Goal: Task Accomplishment & Management: Use online tool/utility

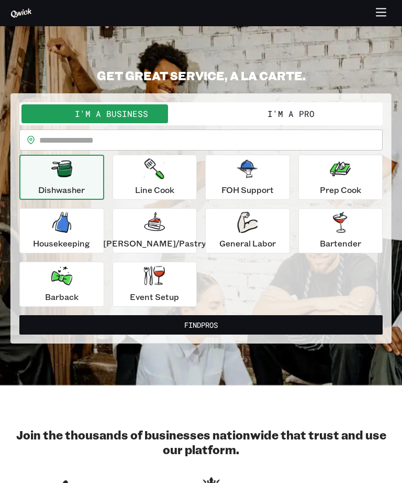
click at [324, 181] on div "Prep Cook" at bounding box center [340, 177] width 41 height 38
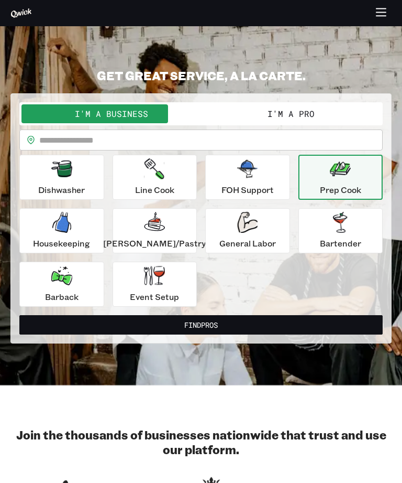
click at [233, 326] on button "Find Pros" at bounding box center [201, 324] width 364 height 19
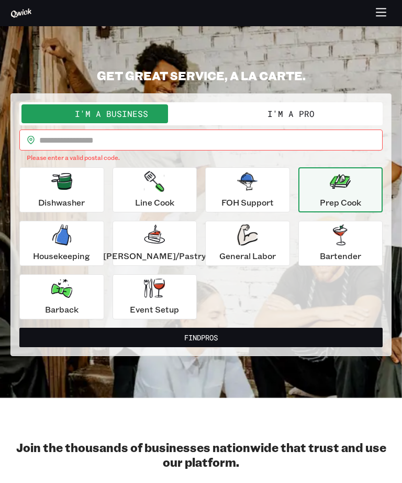
click at [208, 142] on input "text" at bounding box center [211, 139] width 344 height 21
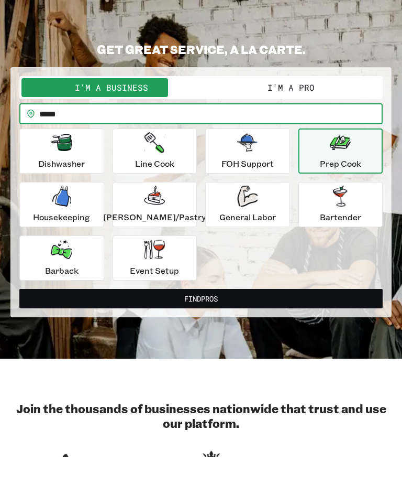
click at [271, 315] on button "Find Pros" at bounding box center [201, 324] width 364 height 19
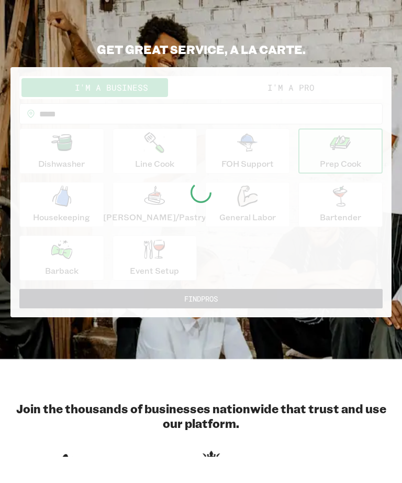
scroll to position [26, 0]
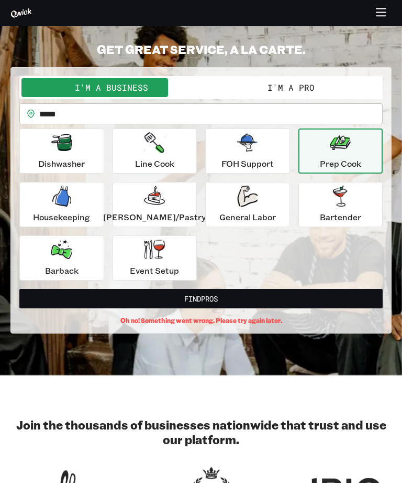
click at [267, 299] on button "Find Pros" at bounding box center [201, 298] width 364 height 19
click at [170, 111] on input "*****" at bounding box center [211, 113] width 344 height 21
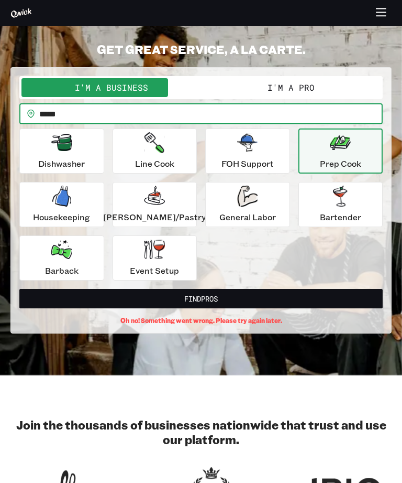
click at [303, 95] on button "I'm a Pro" at bounding box center [291, 87] width 180 height 19
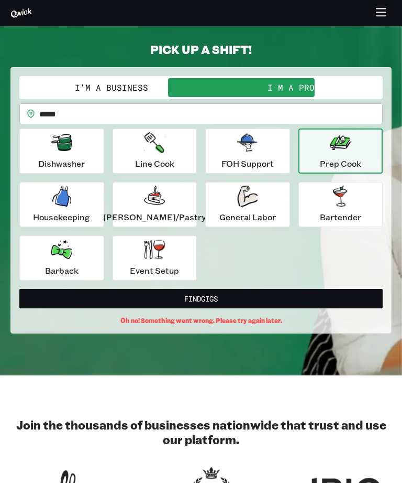
click at [262, 300] on button "Find Gigs" at bounding box center [201, 298] width 364 height 19
click at [261, 295] on button "Find Gigs" at bounding box center [201, 298] width 364 height 19
click at [255, 301] on button "Find Gigs" at bounding box center [201, 298] width 364 height 19
click at [330, 151] on icon "button" at bounding box center [340, 142] width 21 height 21
click at [233, 300] on button "Find Gigs" at bounding box center [201, 298] width 364 height 19
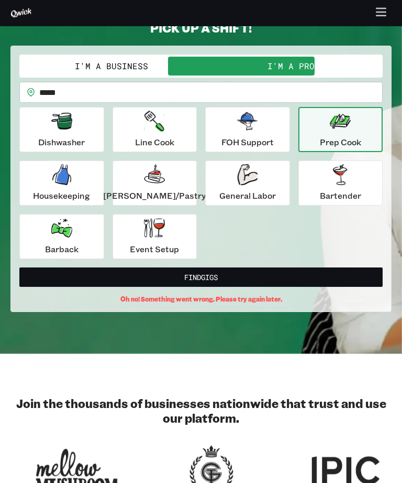
scroll to position [0, 0]
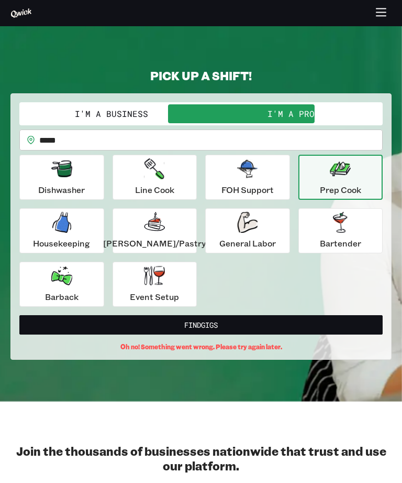
click at [309, 112] on button "I'm a Pro" at bounding box center [291, 113] width 180 height 19
click at [153, 136] on input "*****" at bounding box center [211, 139] width 344 height 21
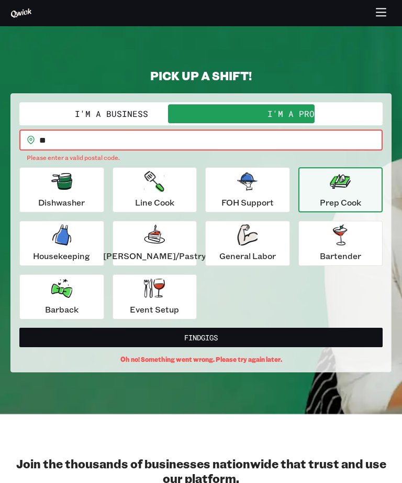
type input "*"
type input "*****"
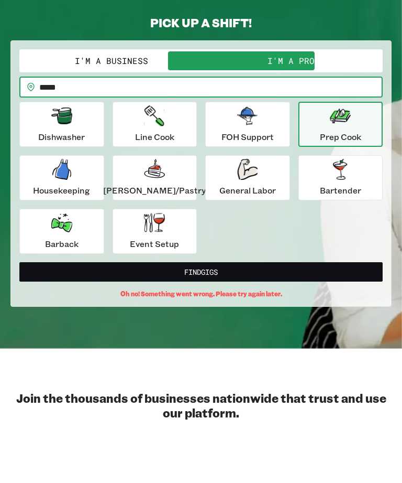
click at [265, 299] on div "I'm a Business I'm a Pro I’m a PRO looking for Gigs as a.. Prep Cook ********* …" at bounding box center [201, 226] width 382 height 266
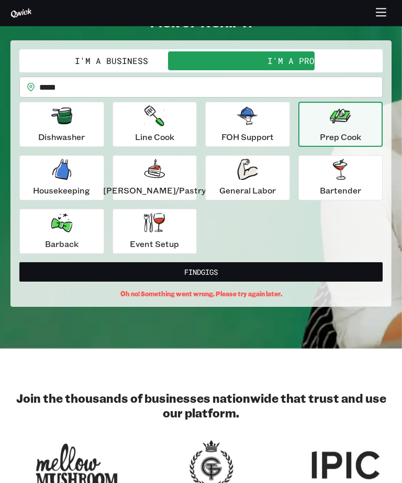
click at [262, 276] on button "Find Gigs" at bounding box center [201, 271] width 364 height 19
click at [262, 275] on button "Find Gigs" at bounding box center [201, 271] width 364 height 19
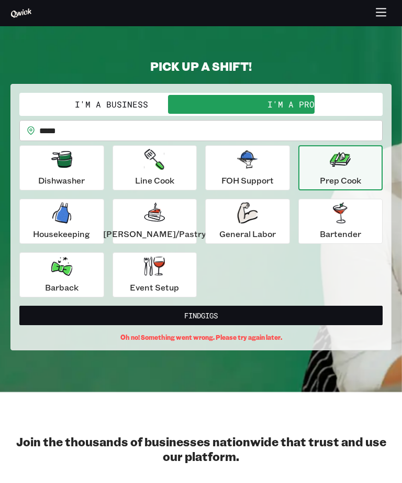
scroll to position [0, 0]
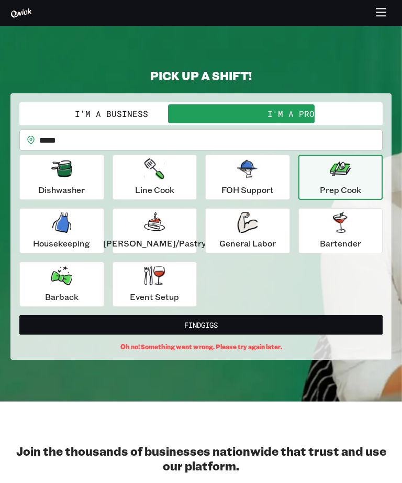
click at [379, 17] on icon "button" at bounding box center [382, 13] width 12 height 12
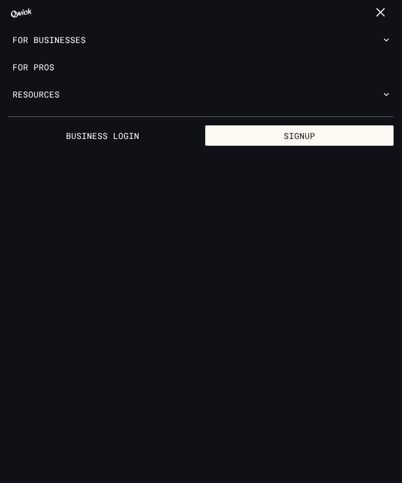
click at [385, 93] on icon "button" at bounding box center [386, 94] width 5 height 3
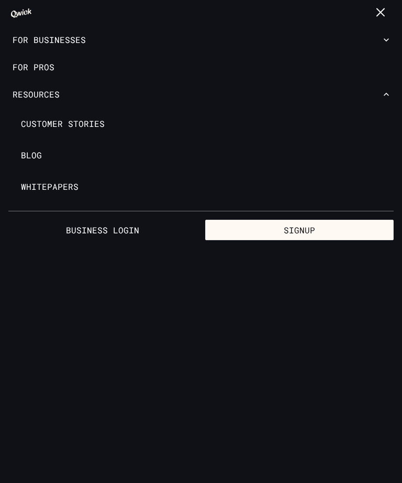
click at [60, 94] on button "Resources" at bounding box center [201, 94] width 402 height 27
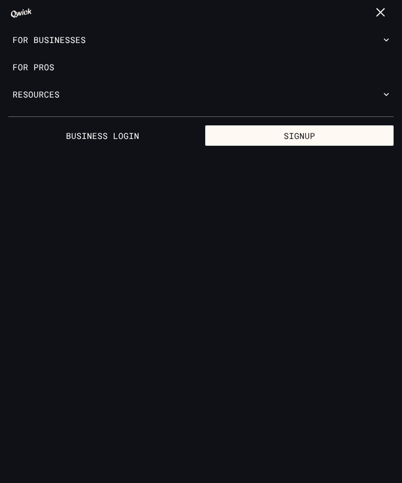
click at [384, 101] on button "Resources" at bounding box center [201, 94] width 402 height 27
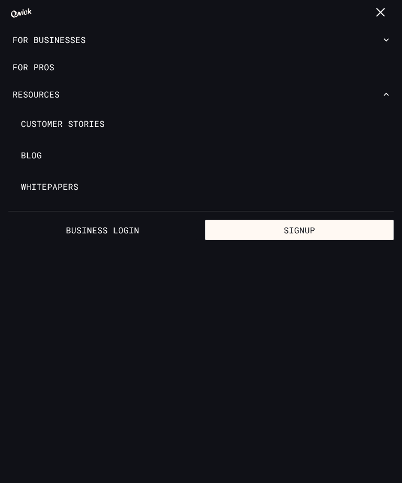
click at [385, 43] on icon "button" at bounding box center [387, 40] width 10 height 10
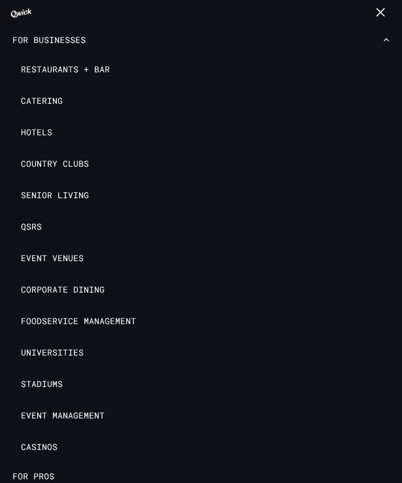
click at [382, 14] on icon "button" at bounding box center [380, 11] width 7 height 7
